Goal: Check status

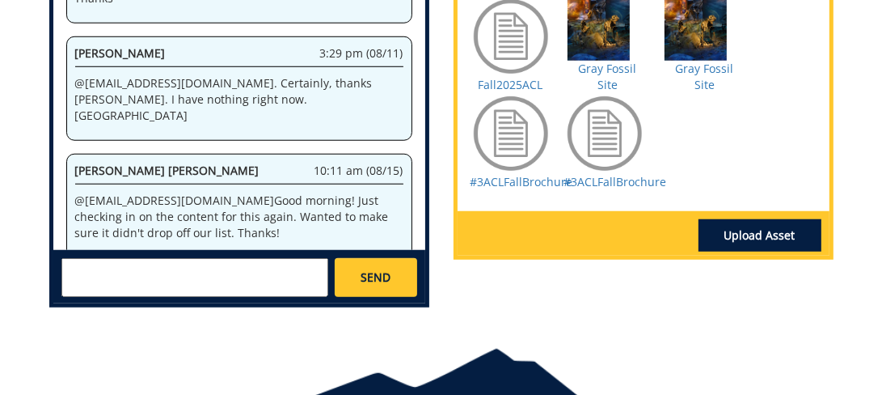
scroll to position [243, 0]
click at [771, 119] on div "Fall2025ACL Gray Fossil Site Gray Fossil Site #3ACLFallBrochure #3ACLFallBrochu…" at bounding box center [644, 89] width 372 height 244
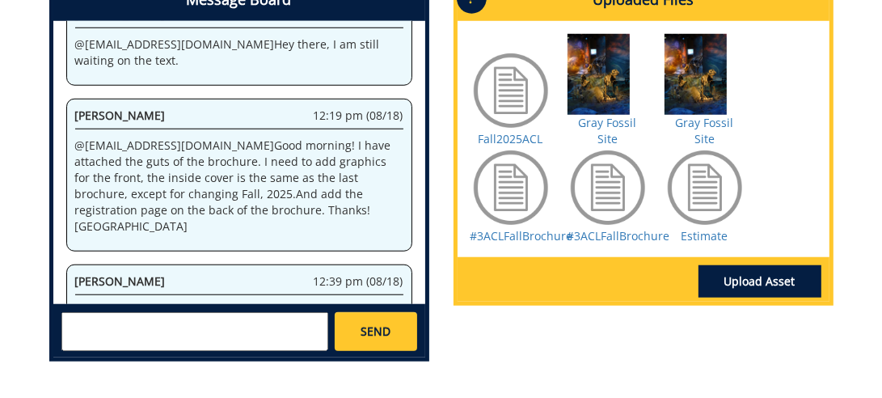
scroll to position [889, 0]
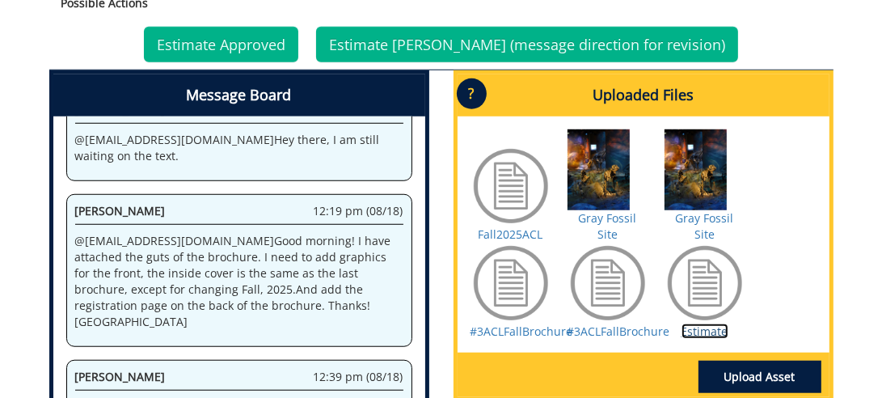
click at [706, 323] on link "Estimate" at bounding box center [705, 330] width 47 height 15
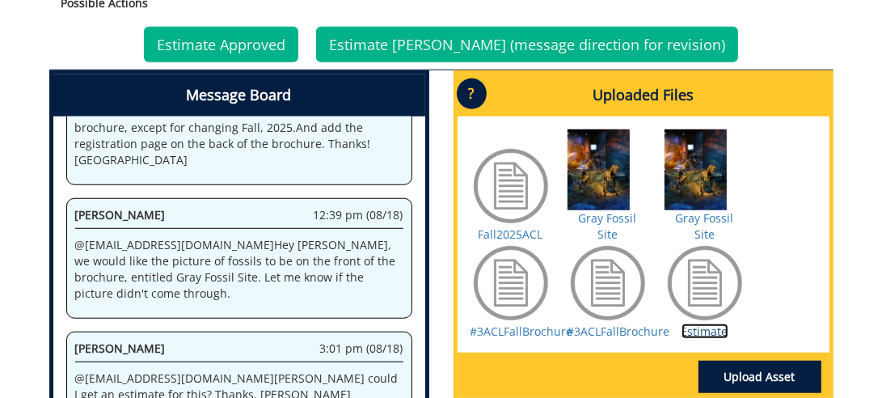
scroll to position [813, 0]
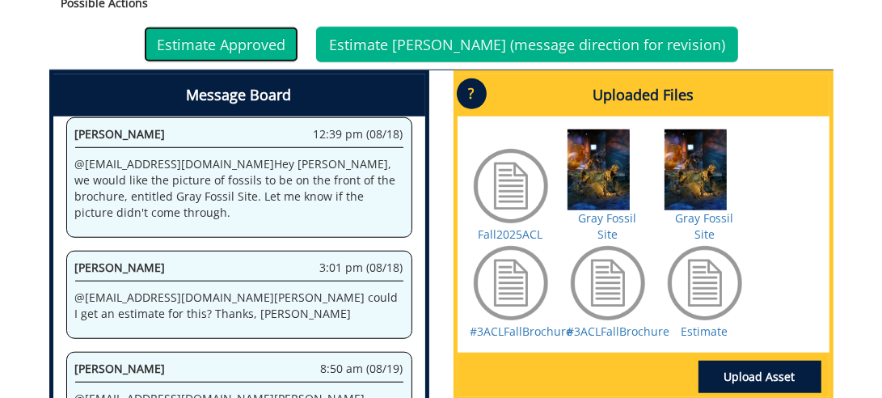
click at [253, 39] on link "Estimate Approved" at bounding box center [221, 45] width 154 height 36
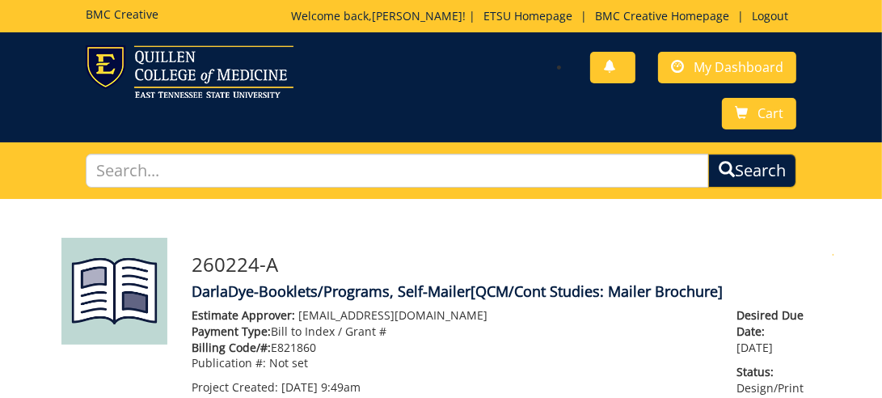
scroll to position [798, 0]
